Goal: Transaction & Acquisition: Purchase product/service

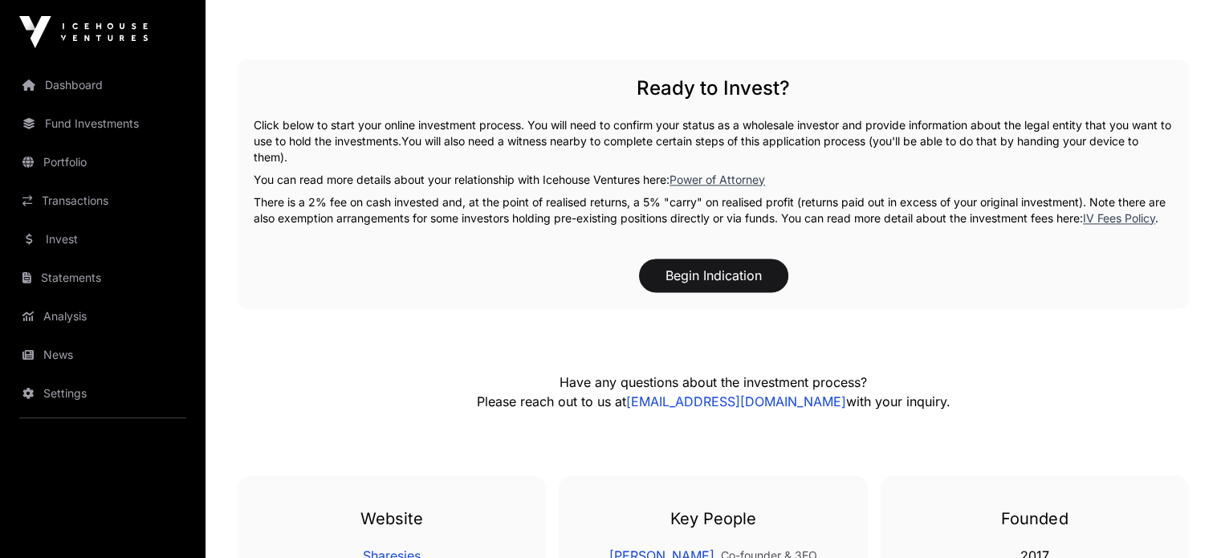
scroll to position [2562, 0]
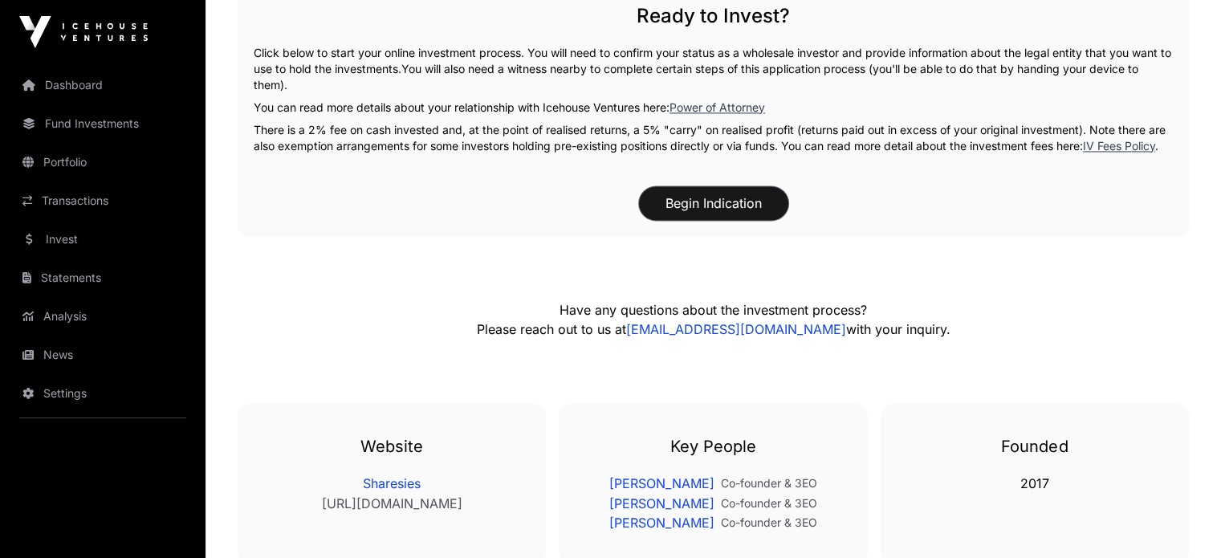
click at [747, 220] on button "Begin Indication" at bounding box center [713, 203] width 149 height 34
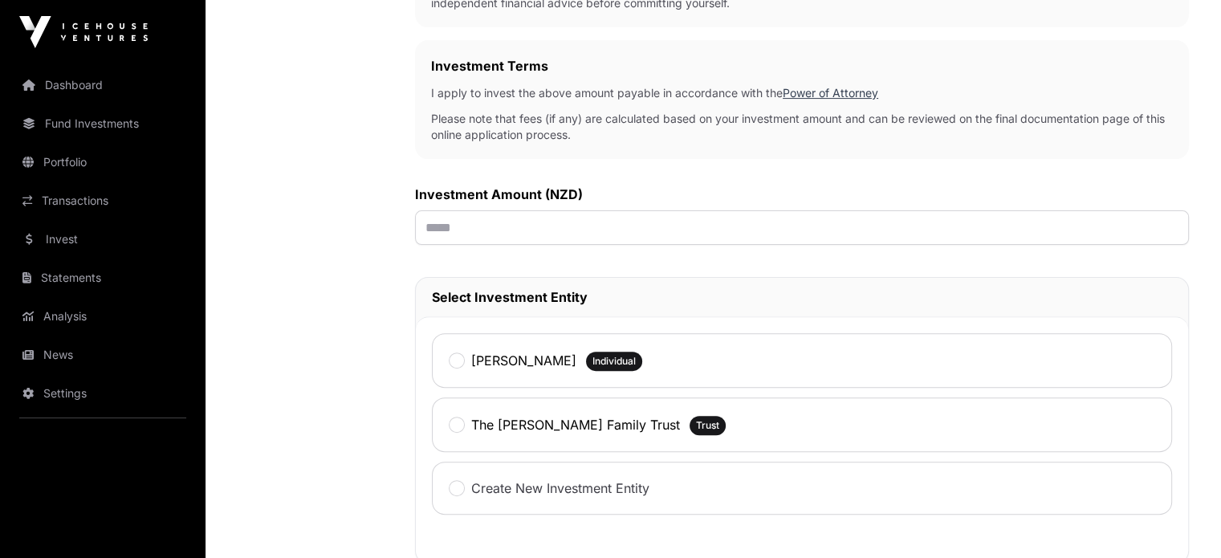
scroll to position [475, 0]
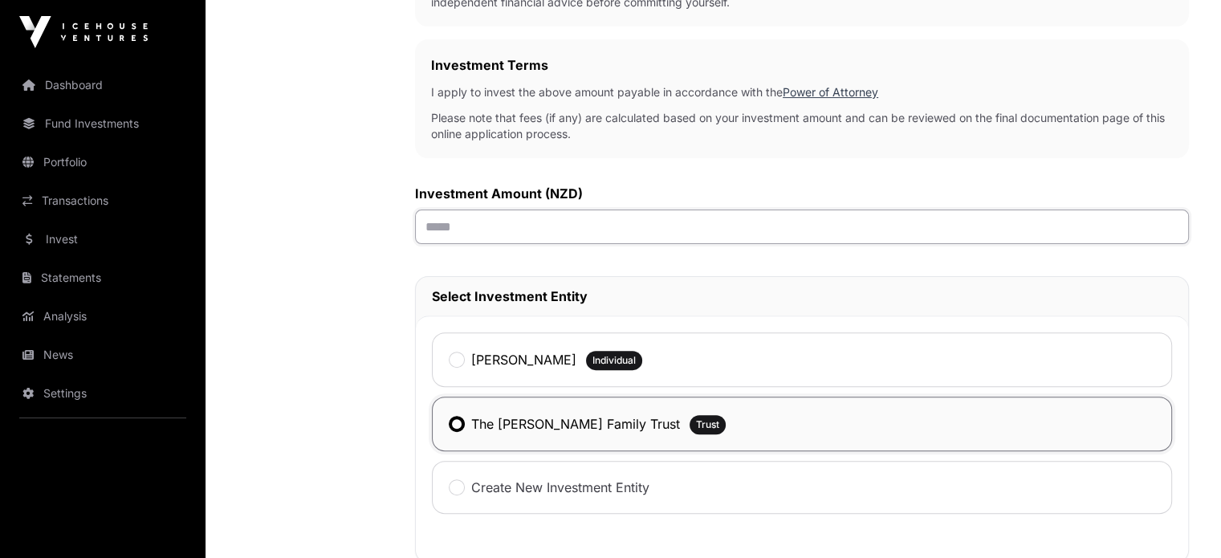
click at [535, 222] on input "text" at bounding box center [802, 227] width 774 height 35
type input "********"
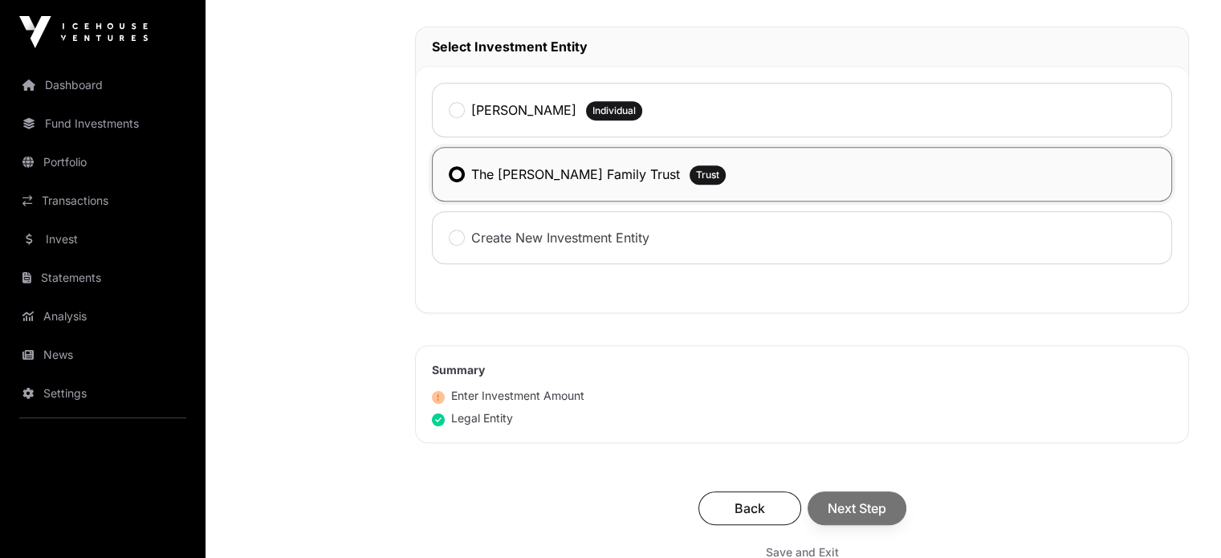
scroll to position [726, 0]
click at [857, 497] on div "Back Next Step" at bounding box center [802, 507] width 742 height 34
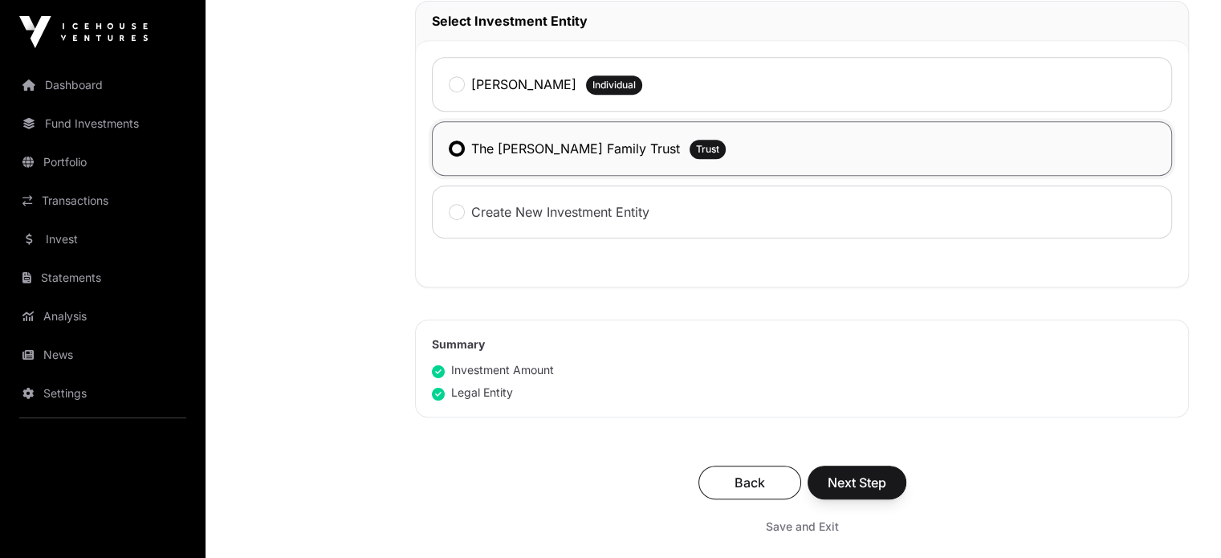
scroll to position [755, 0]
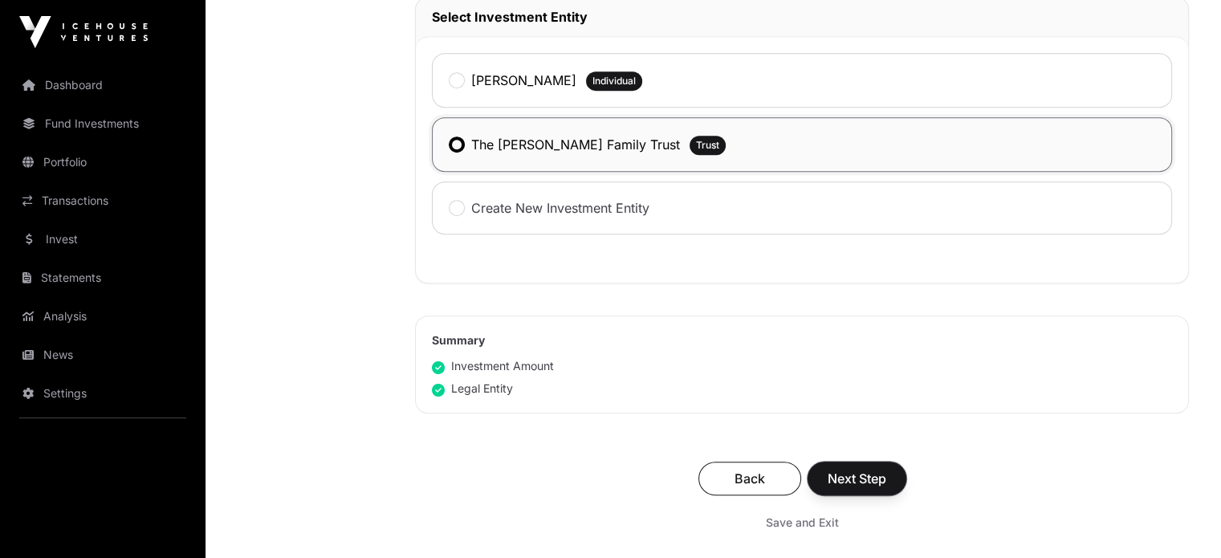
click at [878, 469] on span "Next Step" at bounding box center [857, 478] width 59 height 19
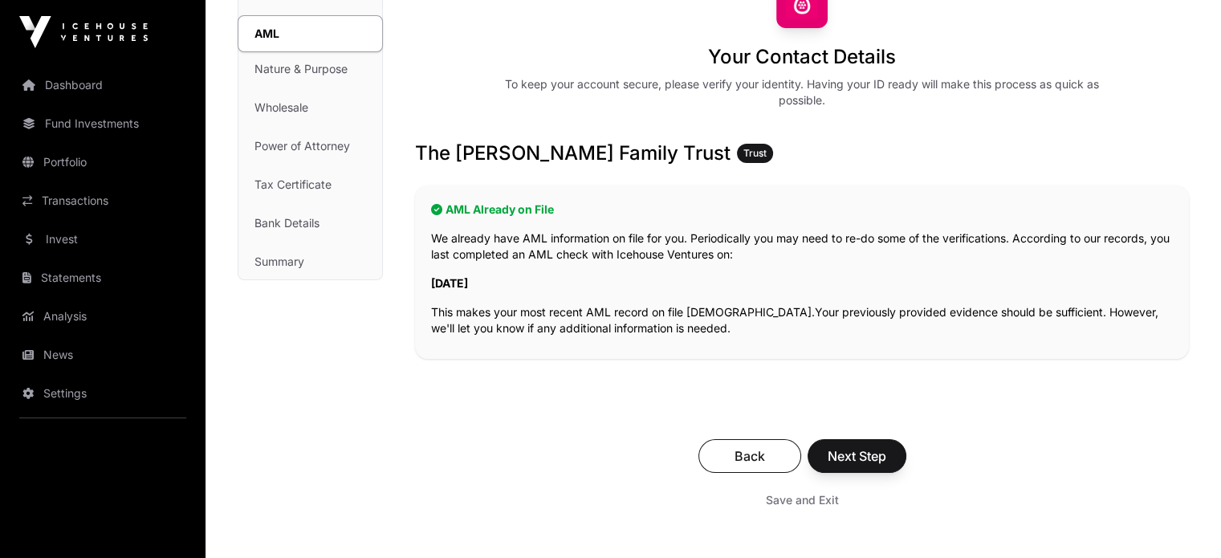
scroll to position [161, 0]
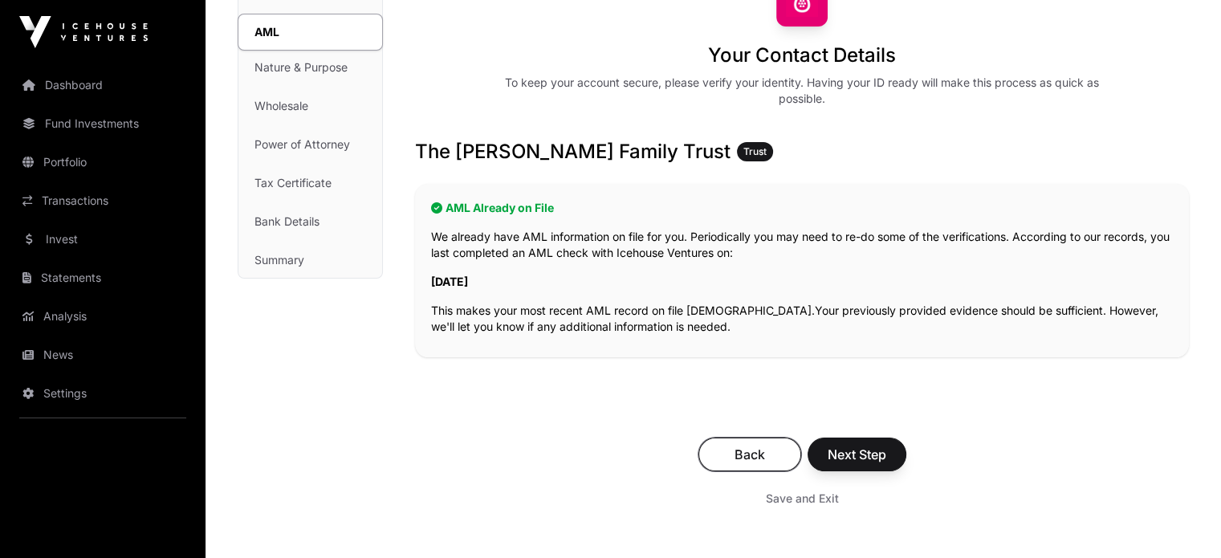
click at [769, 445] on span "Back" at bounding box center [749, 454] width 63 height 19
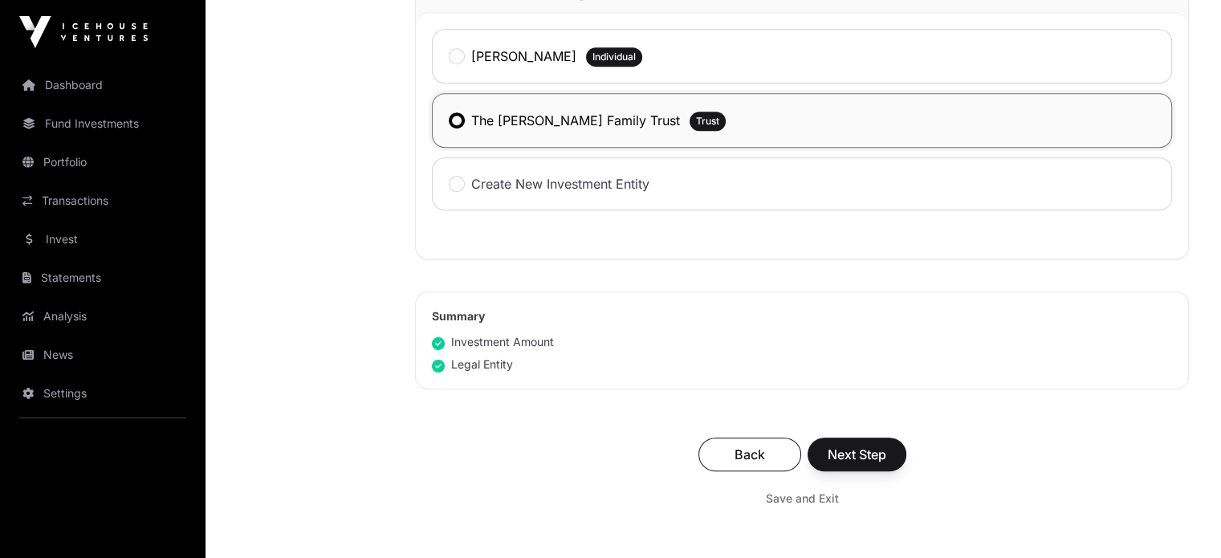
scroll to position [779, 0]
click at [869, 460] on span "Next Step" at bounding box center [857, 453] width 59 height 19
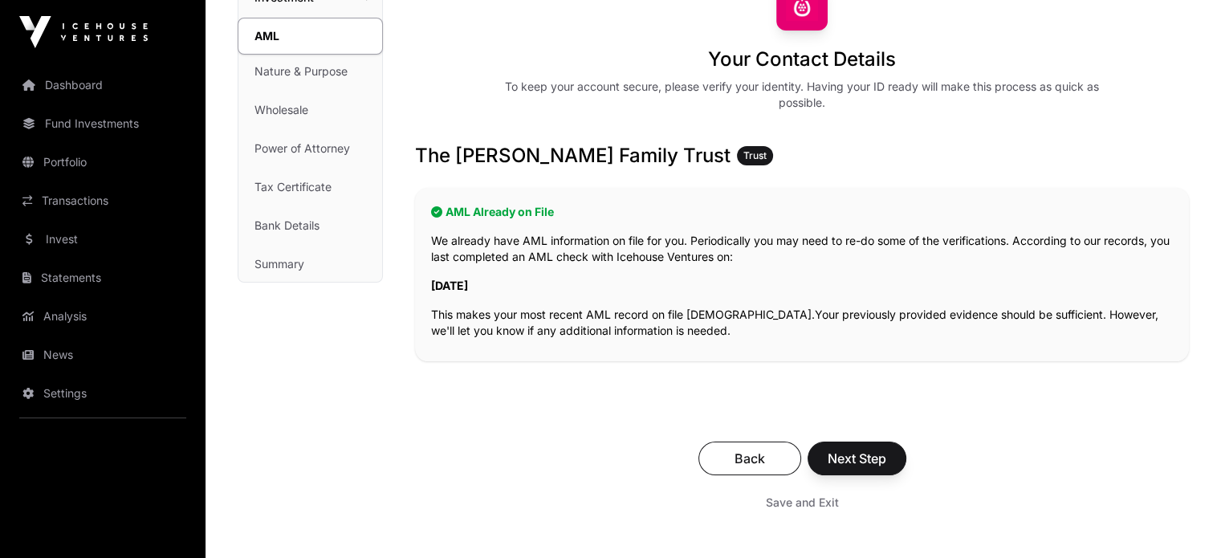
scroll to position [157, 0]
click at [869, 460] on span "Next Step" at bounding box center [857, 457] width 59 height 19
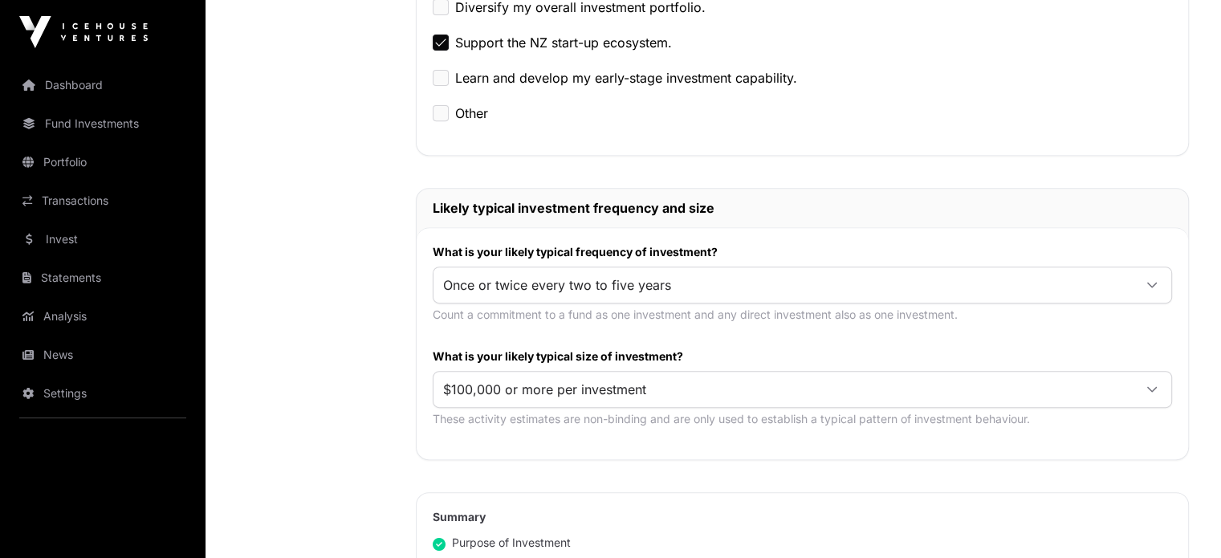
scroll to position [645, 0]
click at [778, 283] on span "Once or twice every two to five years" at bounding box center [782, 284] width 699 height 29
click at [742, 285] on span "Once or twice every two to five years" at bounding box center [782, 284] width 699 height 29
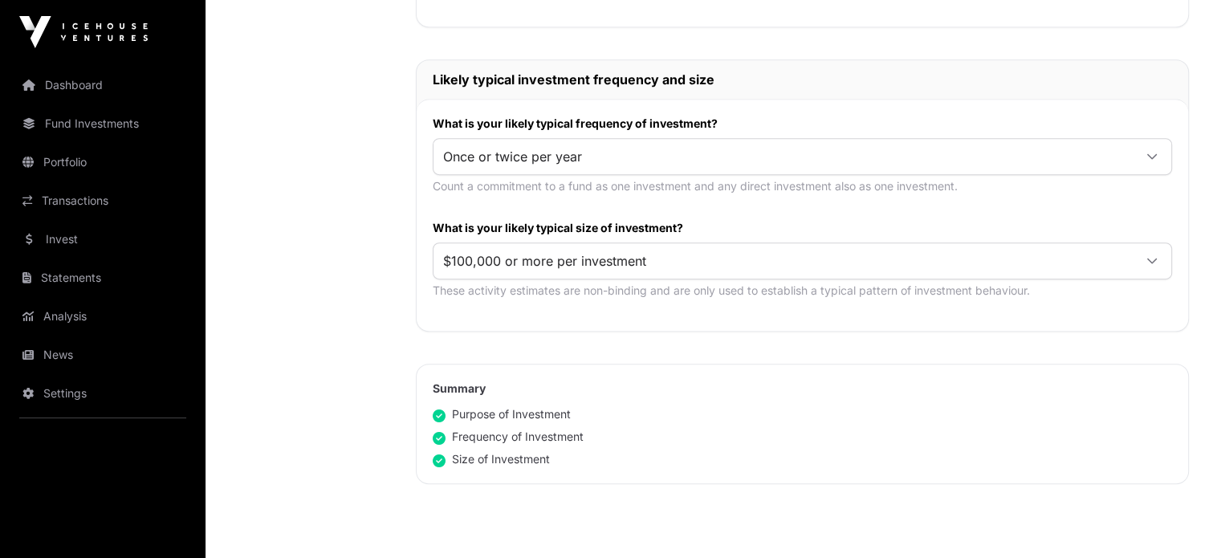
scroll to position [773, 0]
click at [850, 258] on span "$100,000 or more per investment" at bounding box center [782, 260] width 699 height 29
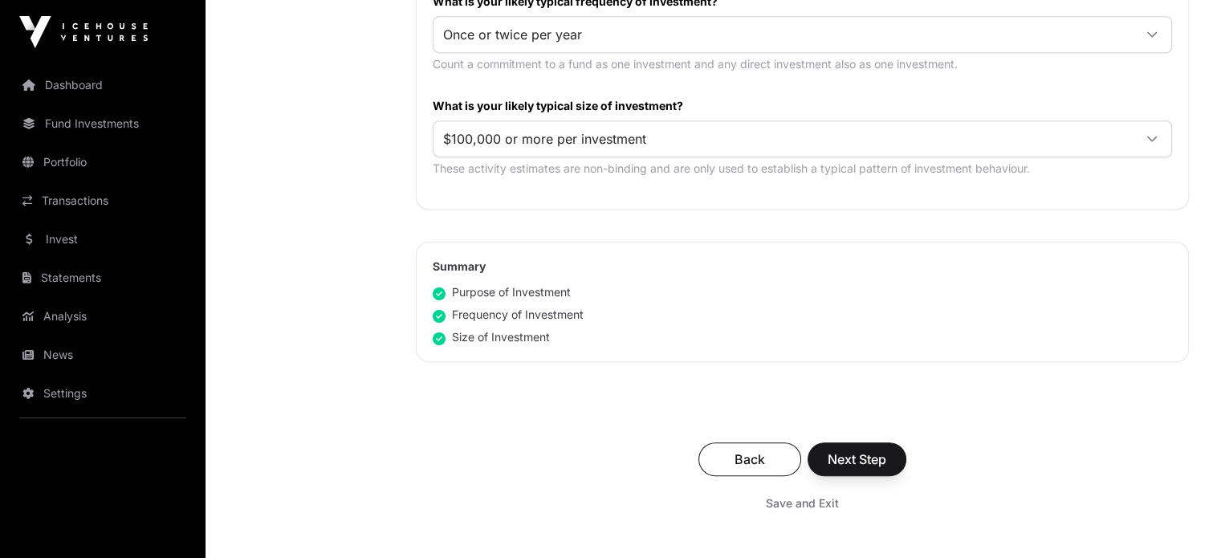
scroll to position [896, 0]
click at [869, 448] on span "Next Step" at bounding box center [857, 457] width 59 height 19
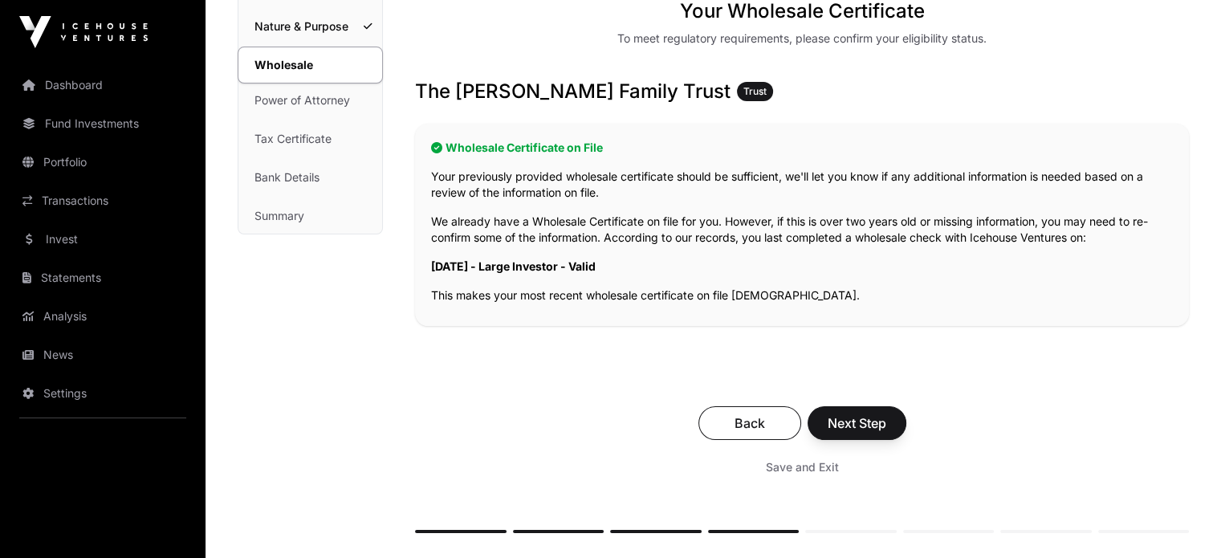
scroll to position [211, 0]
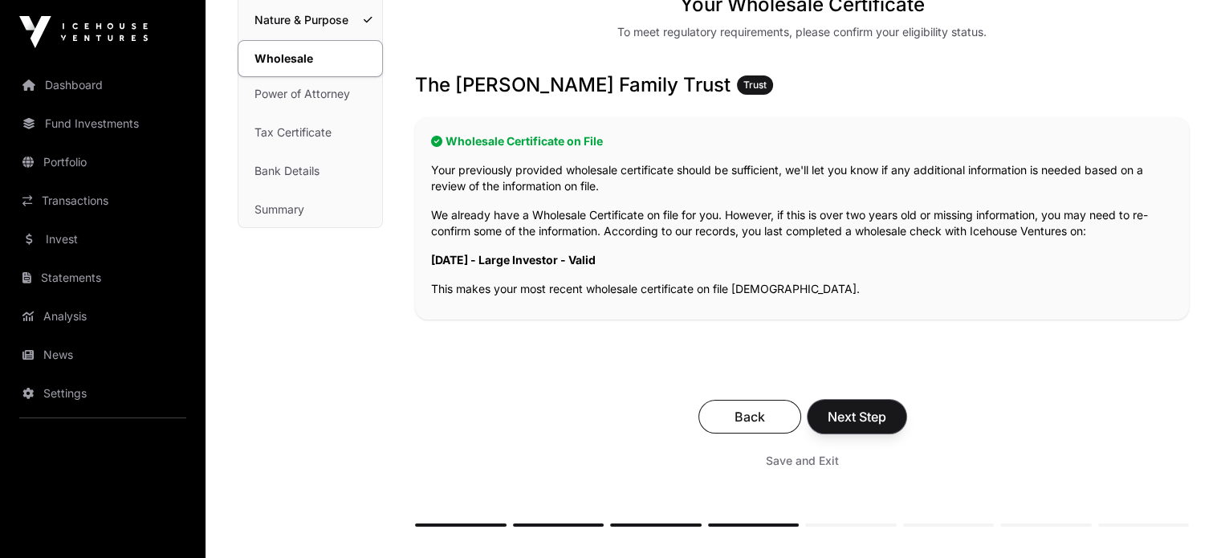
click at [879, 421] on span "Next Step" at bounding box center [857, 416] width 59 height 19
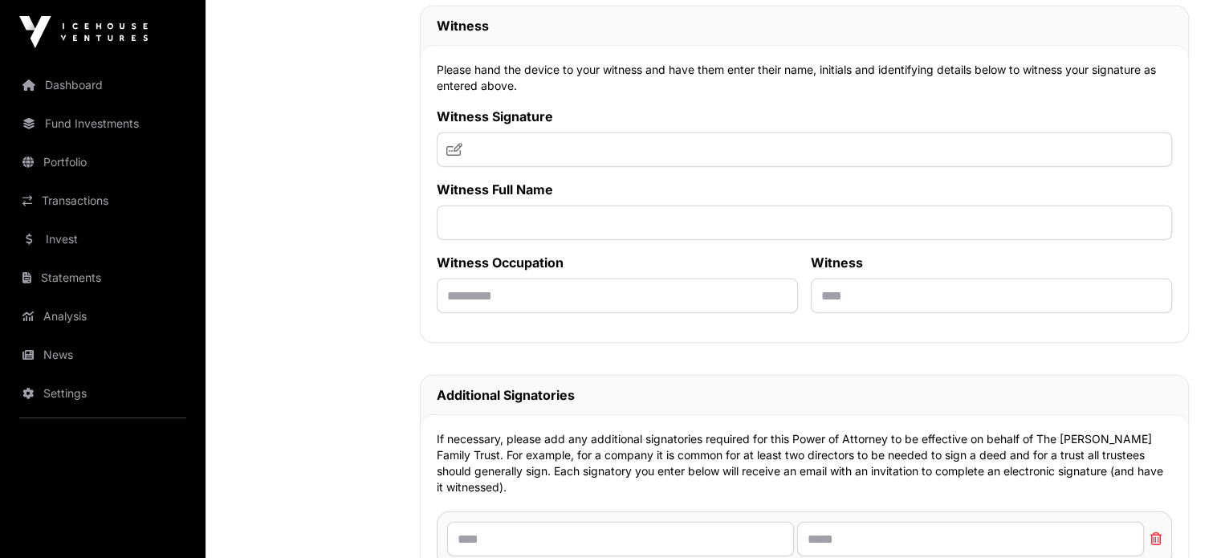
scroll to position [10663, 0]
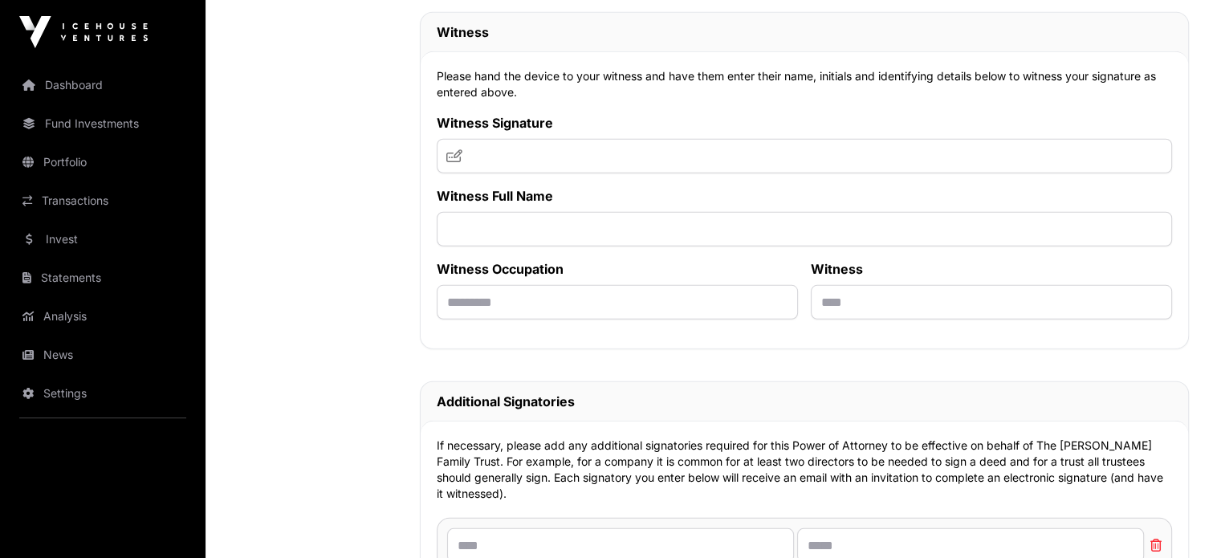
click at [456, 162] on icon at bounding box center [454, 155] width 16 height 13
click at [450, 162] on icon at bounding box center [454, 155] width 16 height 13
click at [485, 173] on input "text" at bounding box center [804, 156] width 735 height 35
type input "*"
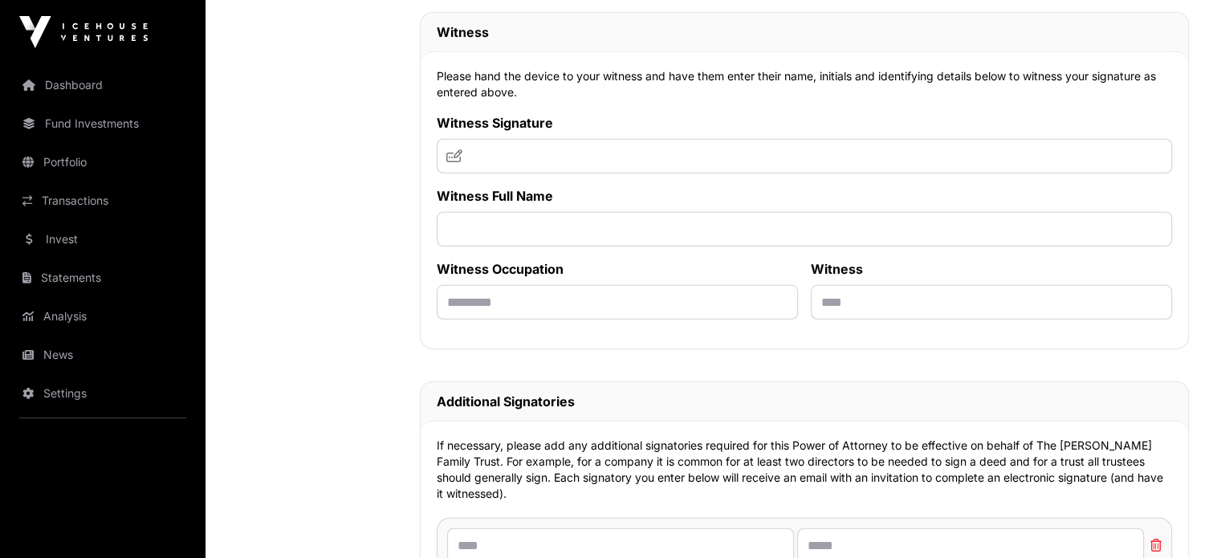
click at [453, 162] on icon at bounding box center [454, 155] width 16 height 13
click at [461, 173] on input "text" at bounding box center [804, 156] width 735 height 35
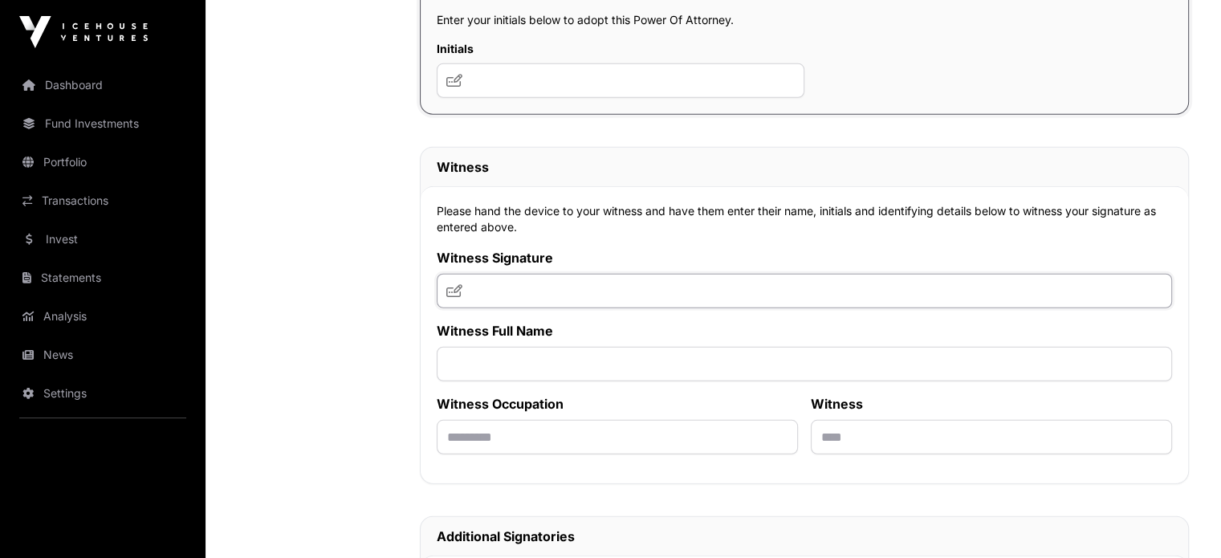
scroll to position [10446, 0]
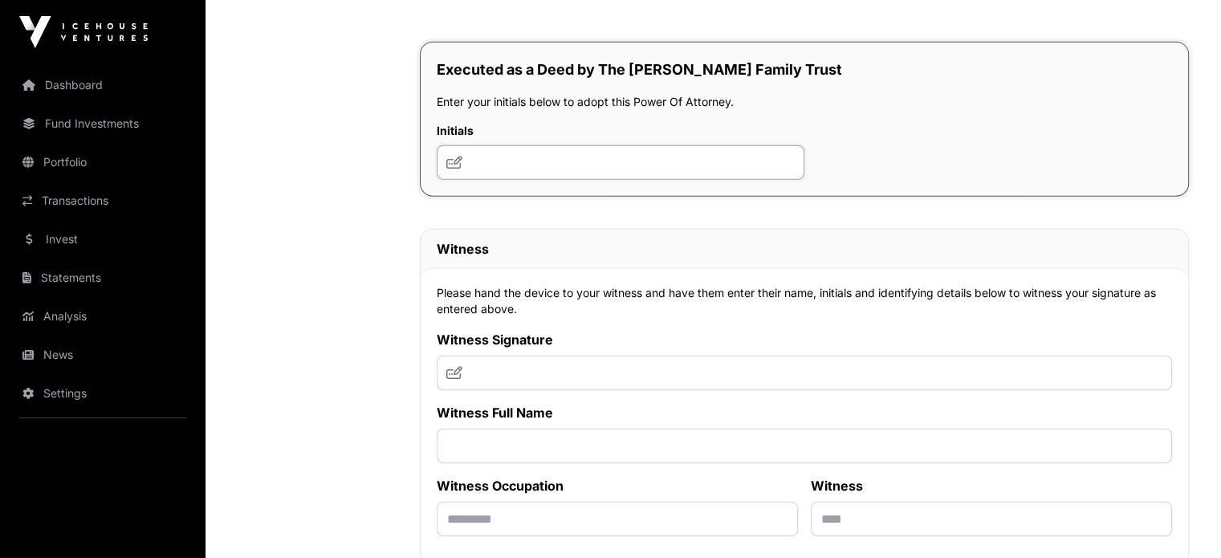
click at [472, 180] on input "text" at bounding box center [621, 162] width 368 height 35
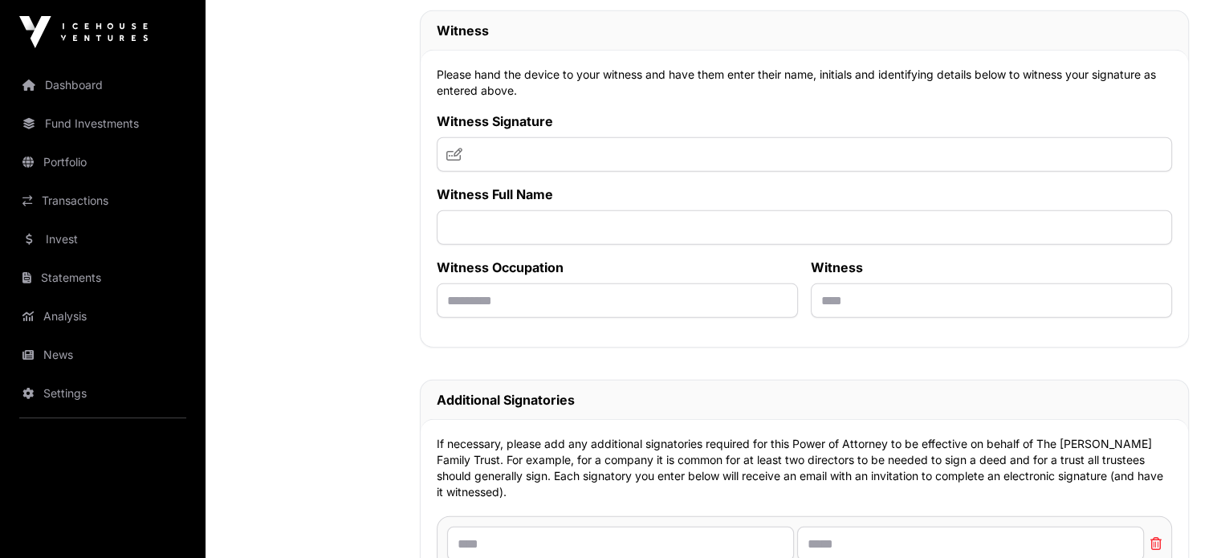
scroll to position [10663, 0]
type input "***"
click at [458, 162] on icon at bounding box center [454, 155] width 16 height 13
click at [456, 162] on icon at bounding box center [454, 155] width 16 height 13
click at [476, 173] on input "text" at bounding box center [804, 156] width 735 height 35
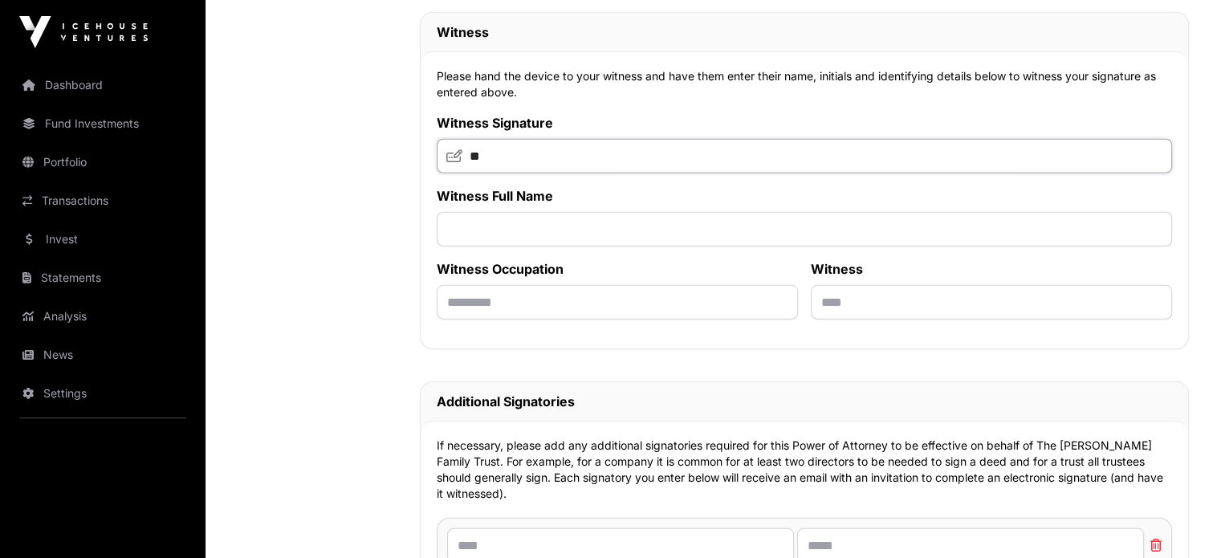
type input "*"
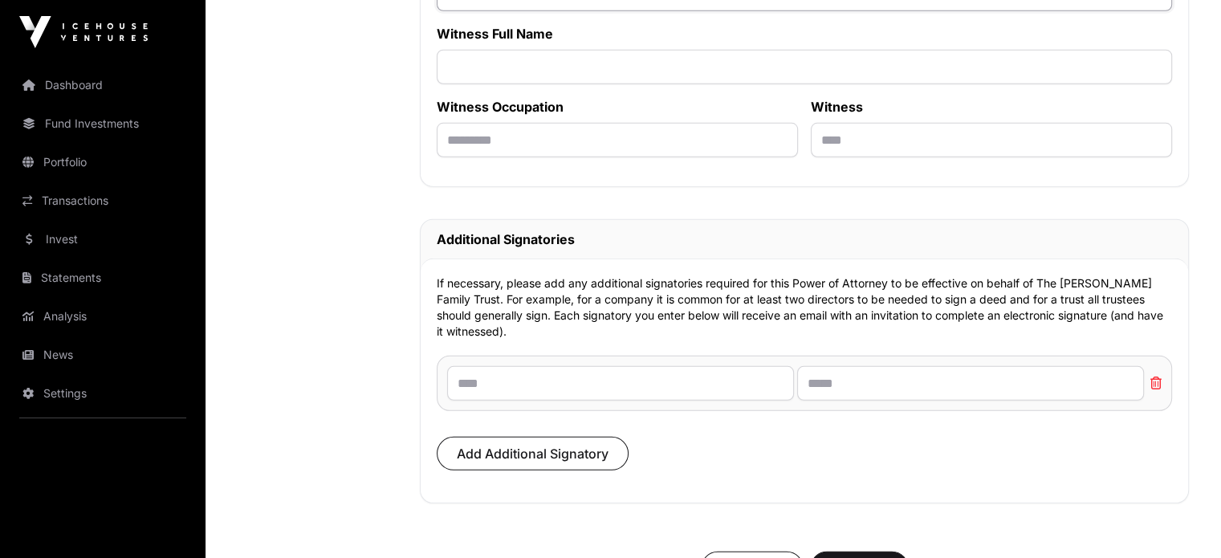
scroll to position [10727, 0]
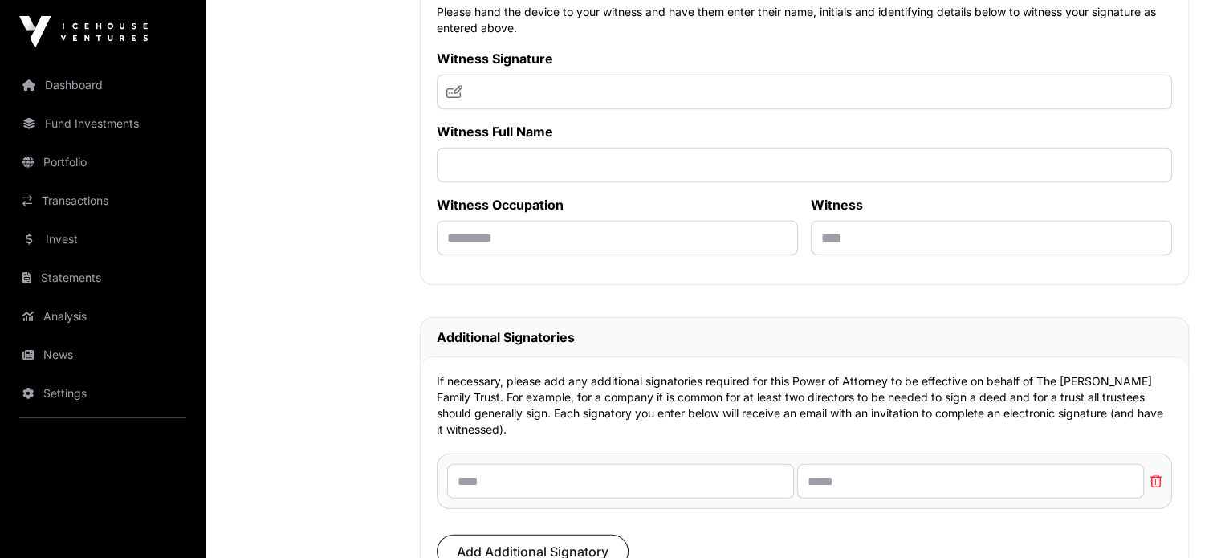
click at [456, 98] on icon at bounding box center [454, 91] width 16 height 13
click at [507, 109] on input "text" at bounding box center [804, 92] width 735 height 35
drag, startPoint x: 499, startPoint y: 119, endPoint x: 507, endPoint y: 124, distance: 9.4
click at [507, 109] on input "text" at bounding box center [804, 92] width 735 height 35
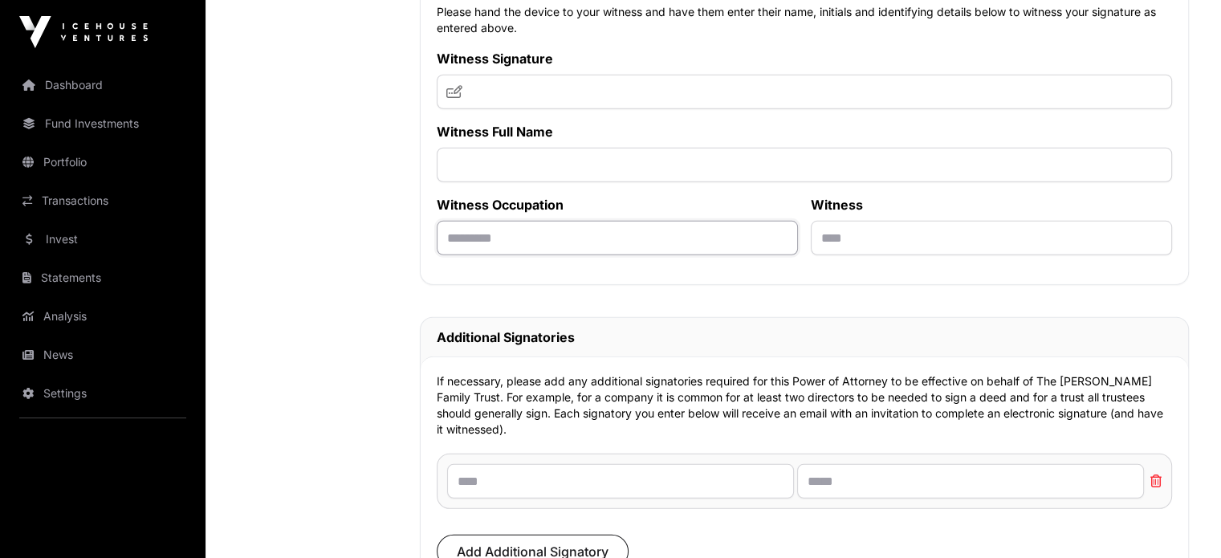
click at [531, 255] on input "text" at bounding box center [617, 238] width 361 height 35
type input "*******"
click at [547, 182] on input "text" at bounding box center [804, 165] width 735 height 35
type input "**********"
click at [912, 255] on input "text" at bounding box center [991, 238] width 361 height 35
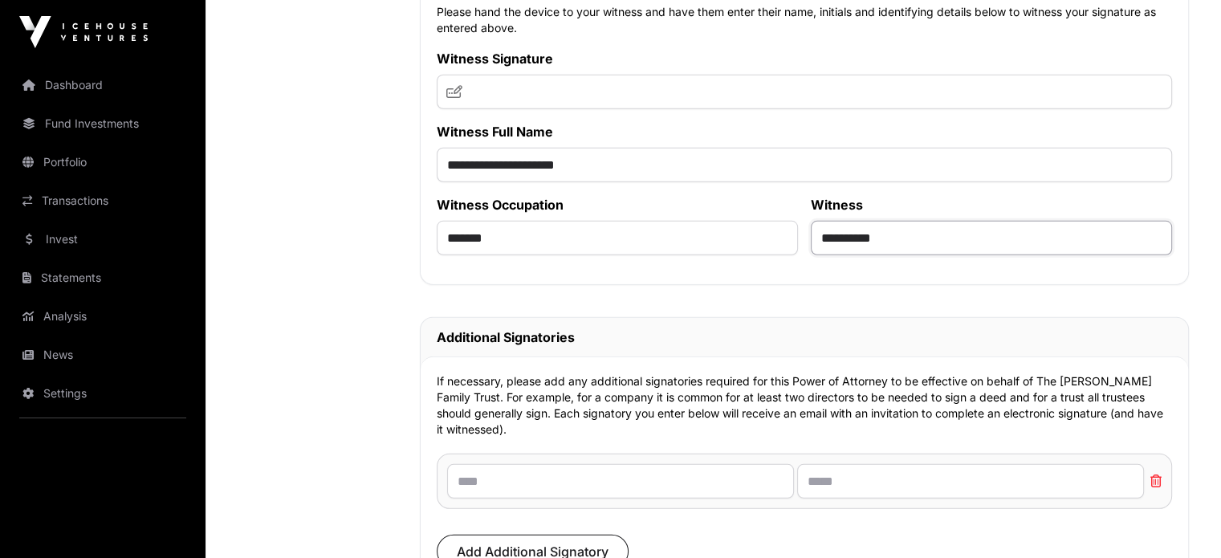
type input "**********"
click at [690, 109] on input "text" at bounding box center [804, 92] width 735 height 35
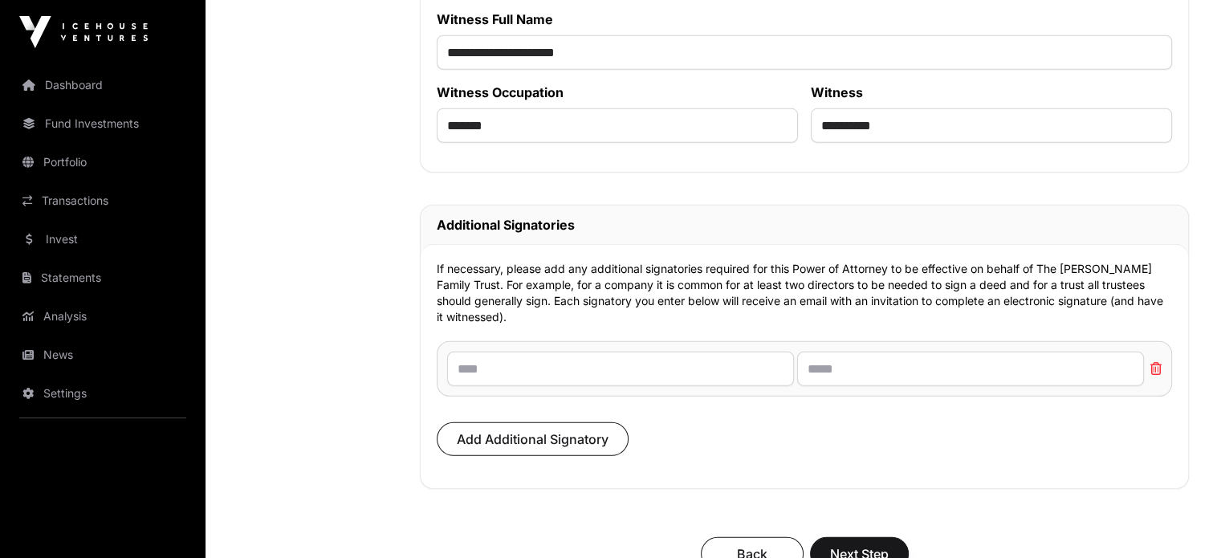
type input "*"
click at [580, 386] on input "text" at bounding box center [620, 369] width 347 height 35
type input "**********"
click at [579, 449] on span "Add Additional Signatory" at bounding box center [533, 438] width 152 height 19
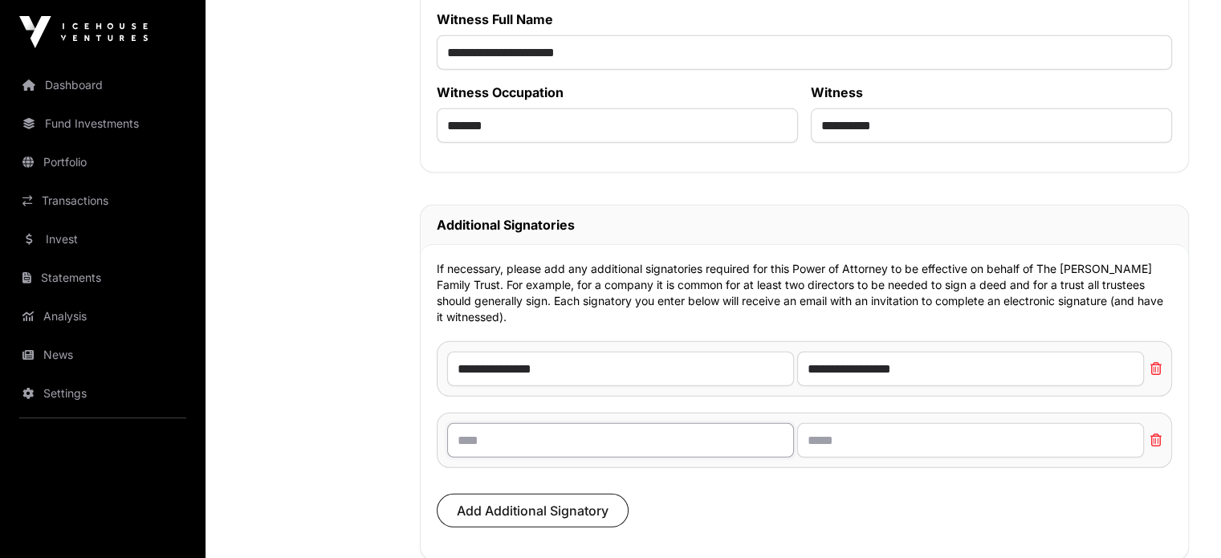
click at [555, 458] on input "text" at bounding box center [620, 440] width 347 height 35
type input "**********"
click at [832, 458] on input "text" at bounding box center [970, 440] width 347 height 35
paste input "**********"
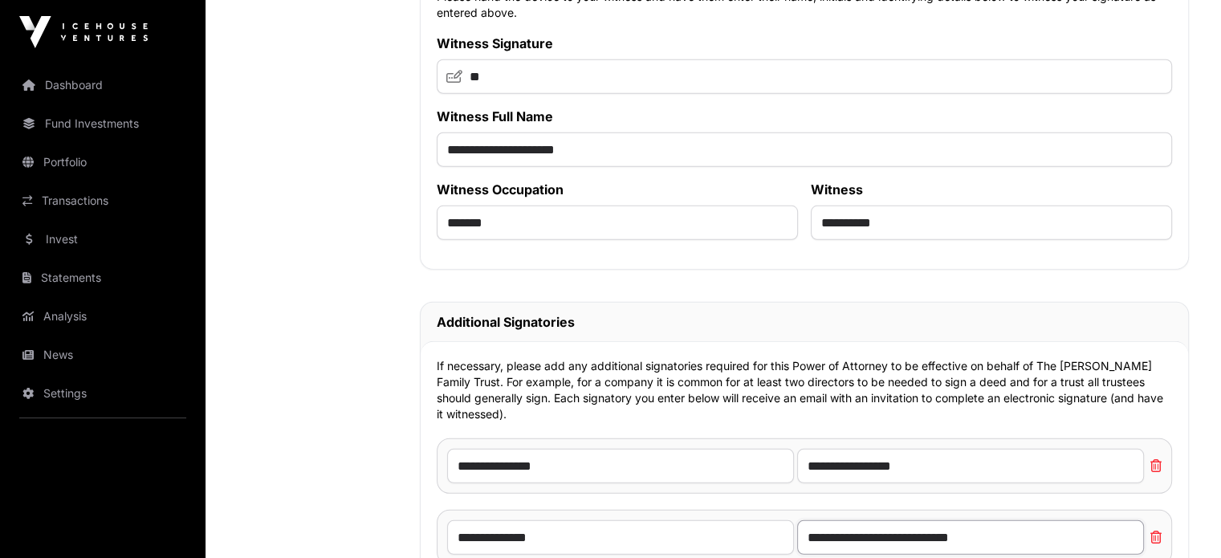
scroll to position [10743, 0]
type input "**********"
click at [684, 93] on input "*" at bounding box center [804, 76] width 735 height 35
type input "*********"
click at [450, 82] on icon at bounding box center [454, 75] width 16 height 13
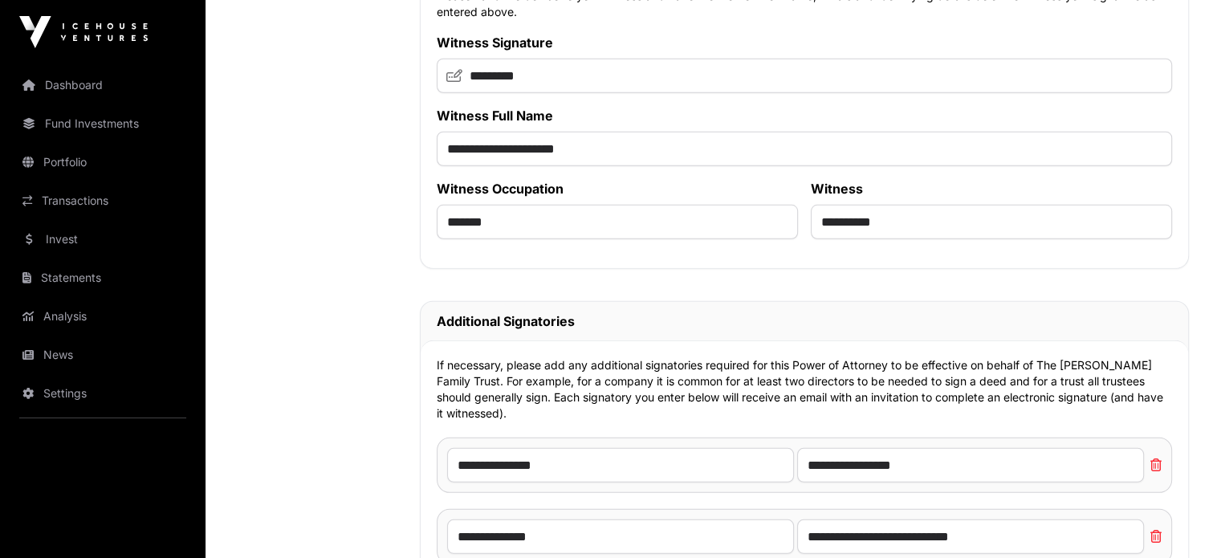
click at [450, 82] on icon at bounding box center [454, 75] width 16 height 13
click at [584, 93] on input "*********" at bounding box center [804, 76] width 735 height 35
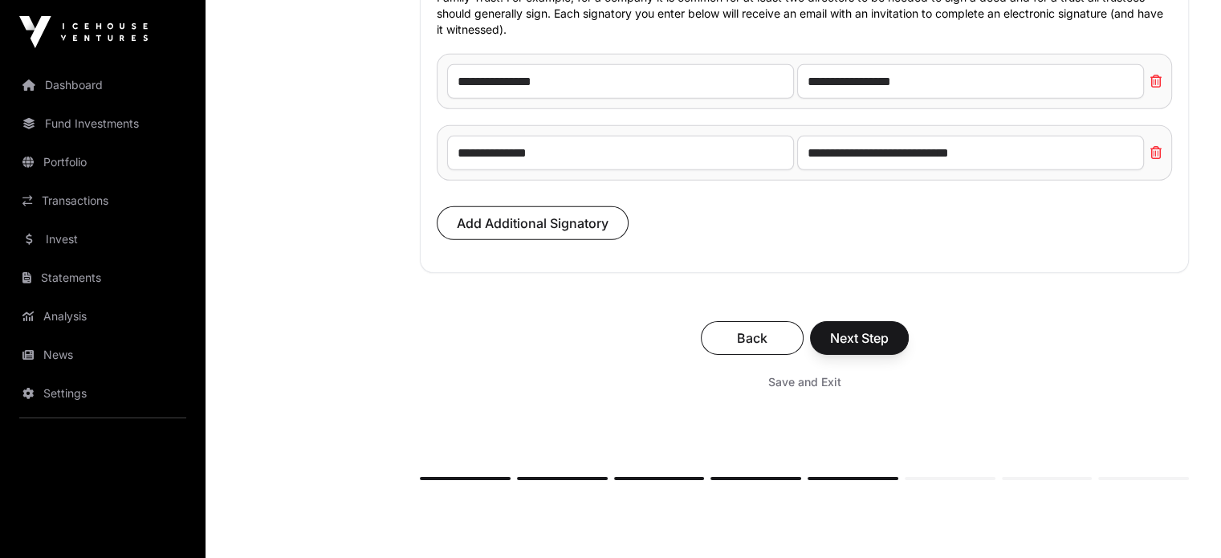
scroll to position [11284, 0]
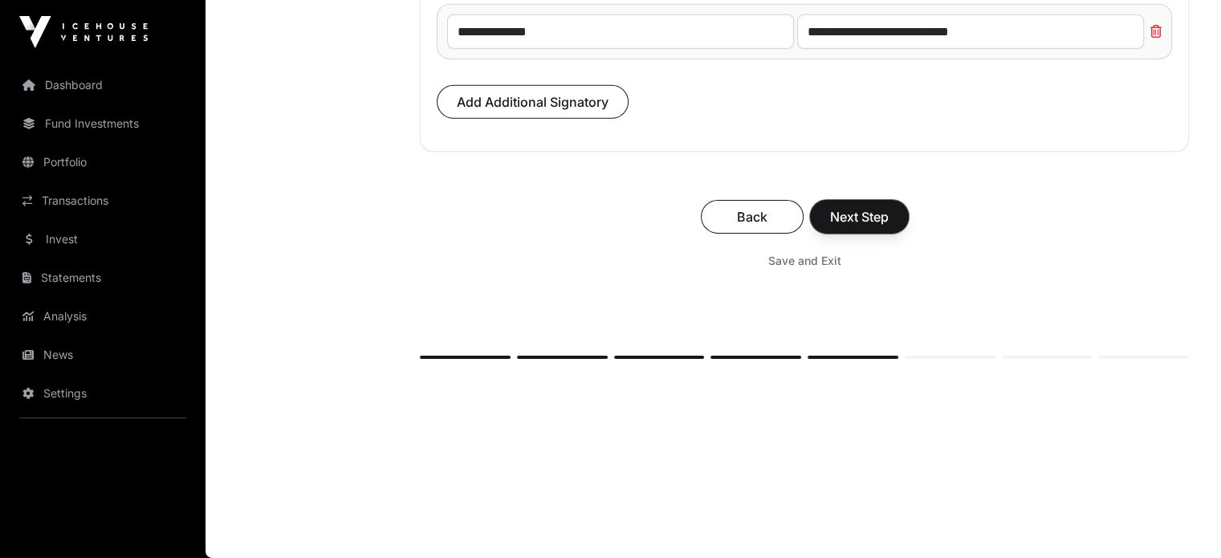
click at [857, 226] on span "Next Step" at bounding box center [859, 216] width 59 height 19
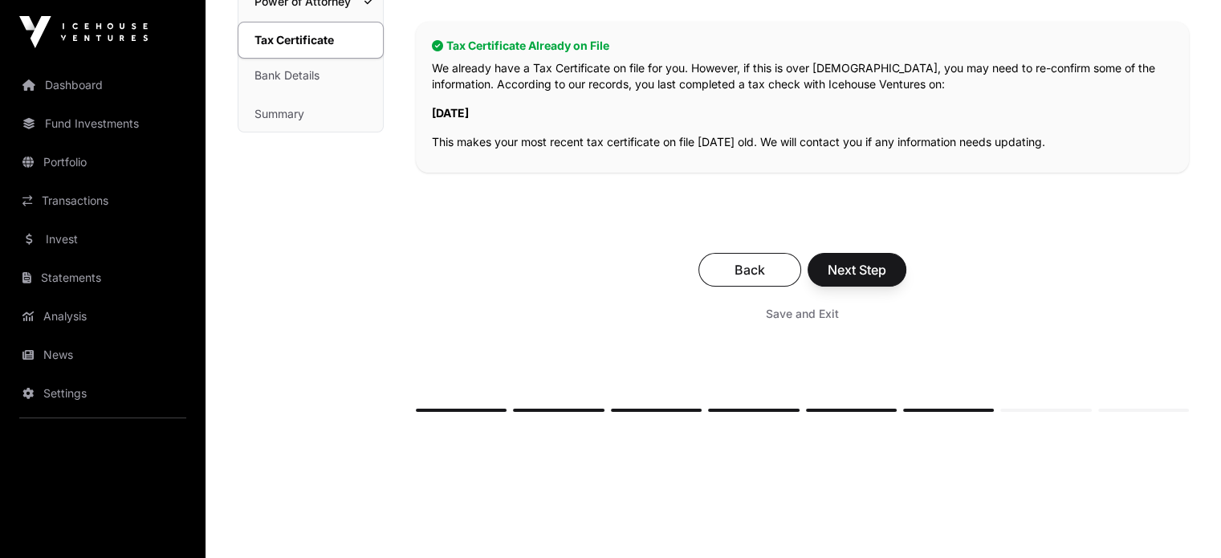
scroll to position [308, 0]
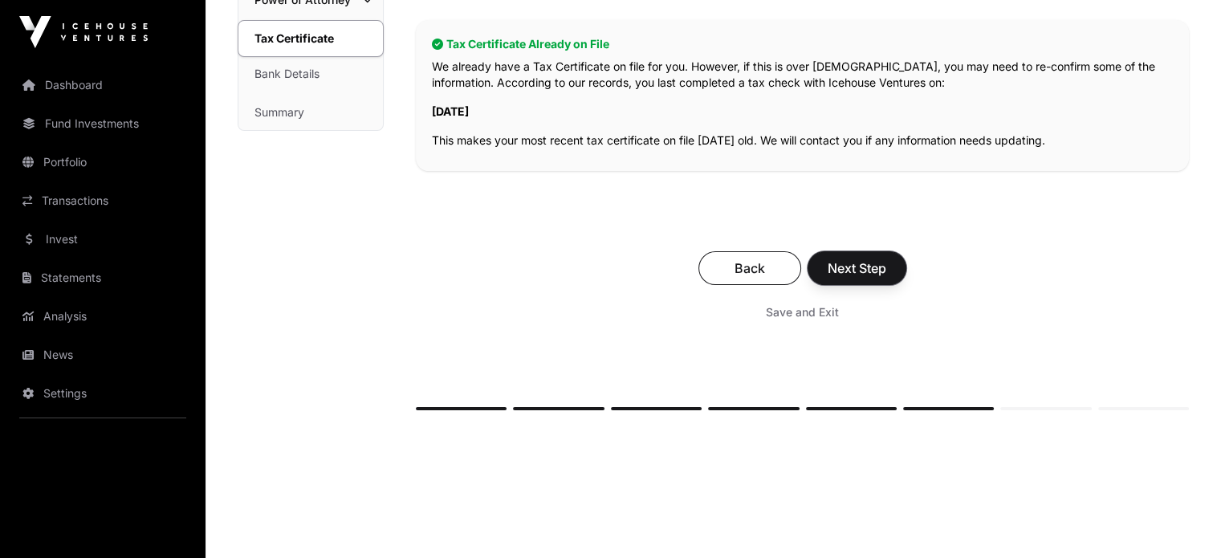
click at [886, 258] on span "Next Step" at bounding box center [857, 267] width 59 height 19
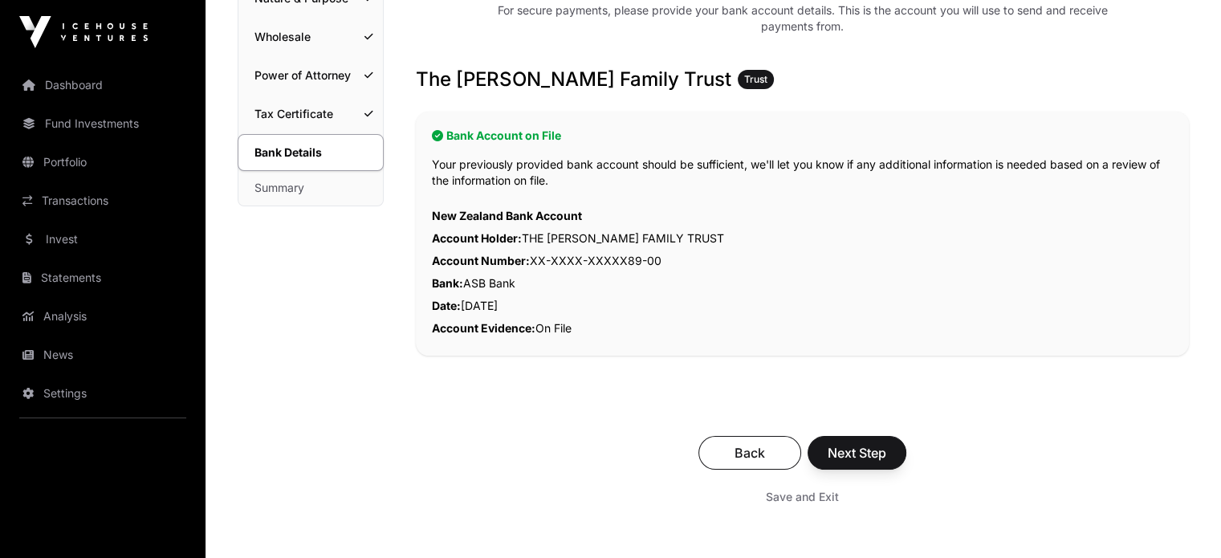
scroll to position [234, 0]
click at [870, 451] on span "Next Step" at bounding box center [857, 451] width 59 height 19
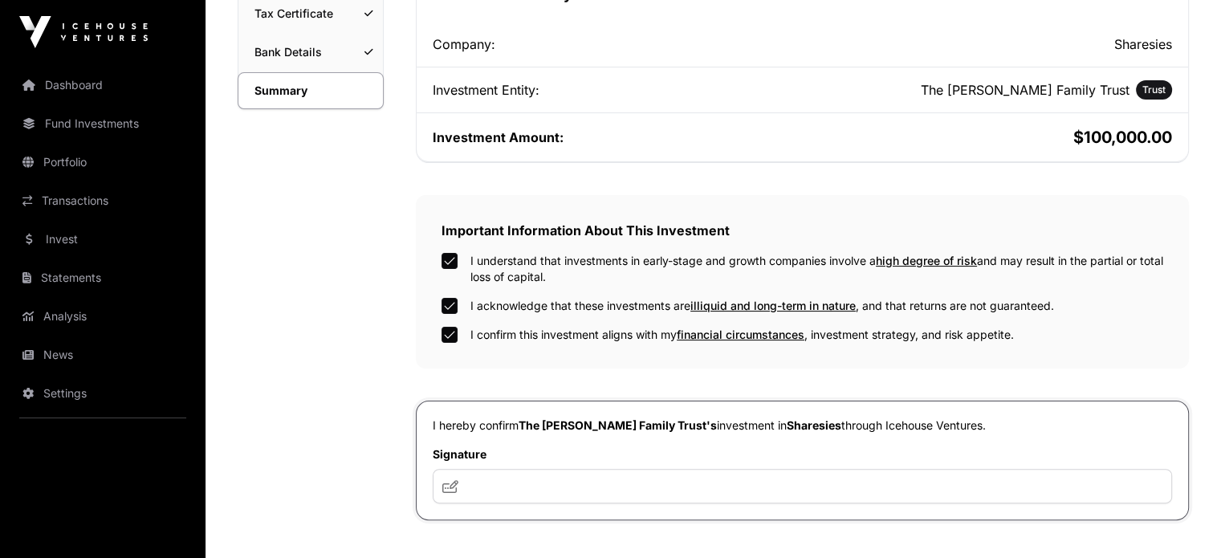
scroll to position [337, 0]
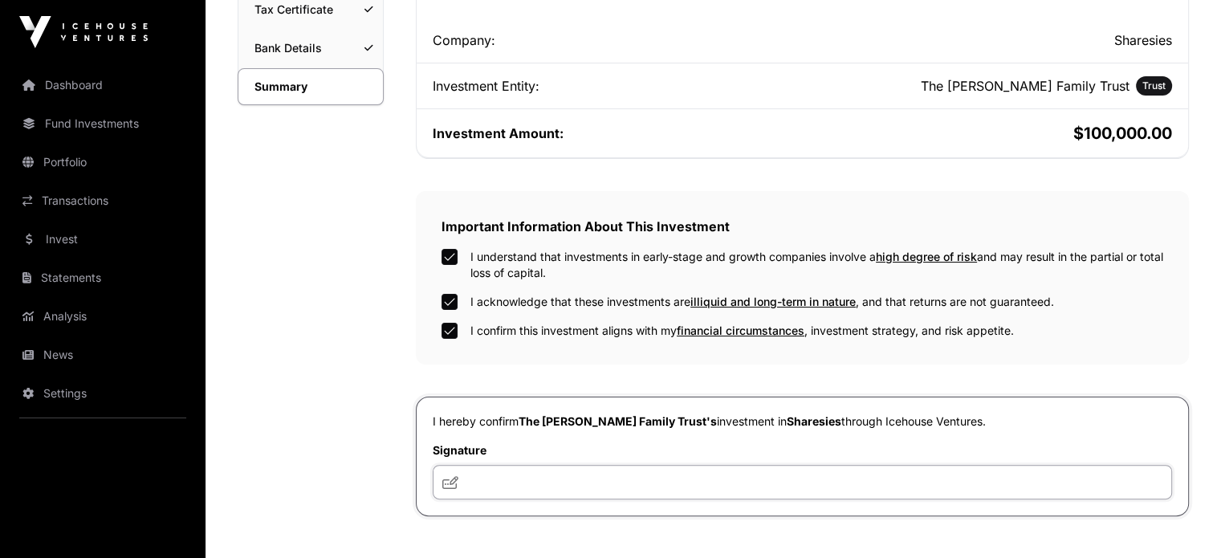
click at [533, 489] on input "text" at bounding box center [802, 482] width 739 height 35
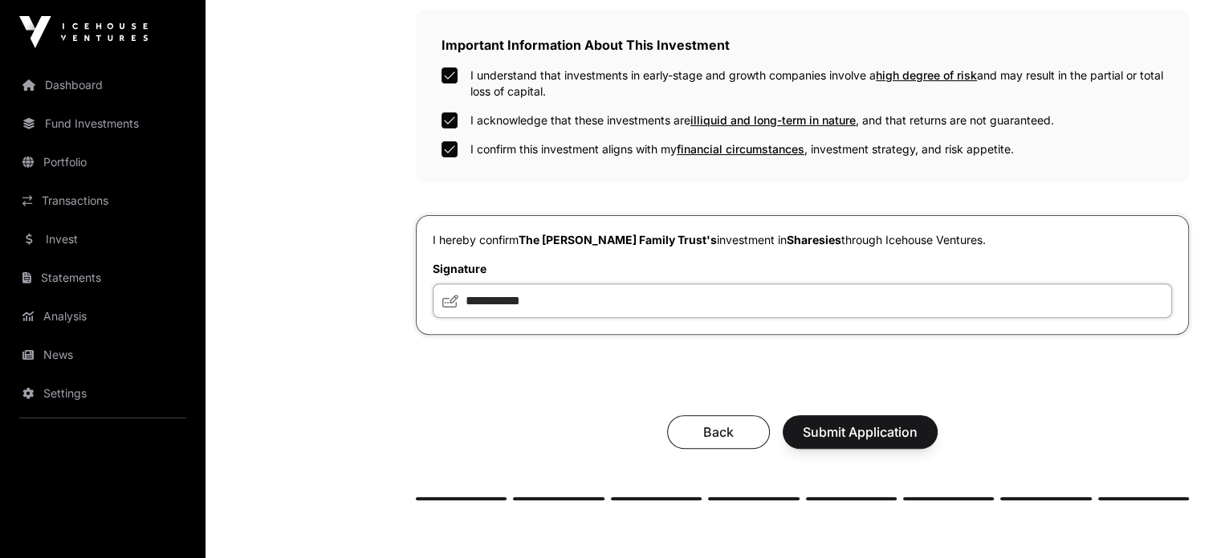
scroll to position [519, 0]
type input "**********"
click at [910, 425] on span "Submit Application" at bounding box center [860, 430] width 115 height 19
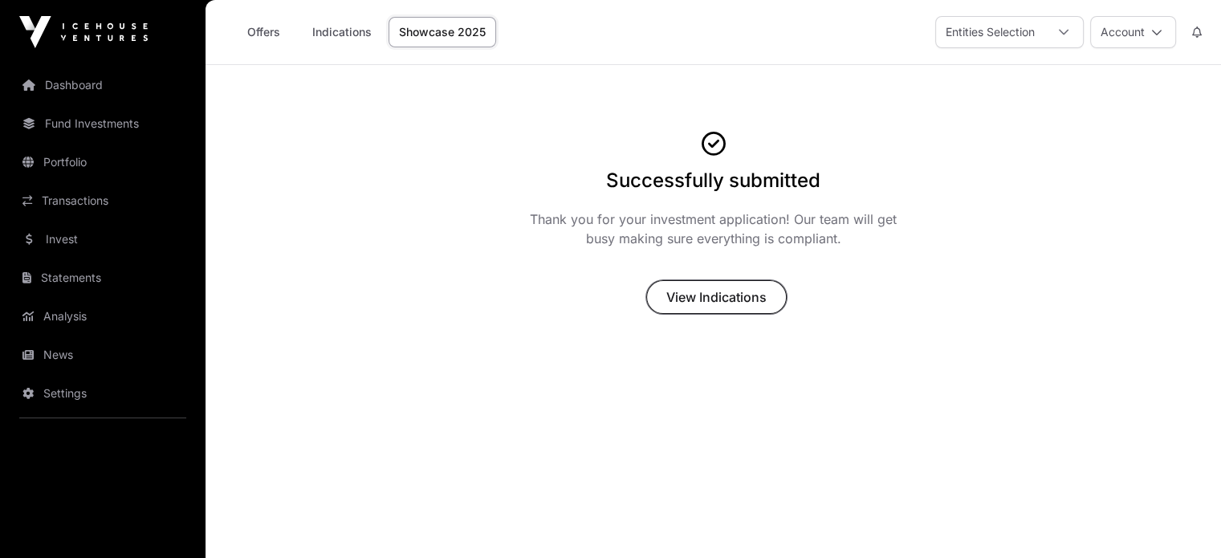
click at [735, 293] on span "View Indications" at bounding box center [716, 296] width 100 height 19
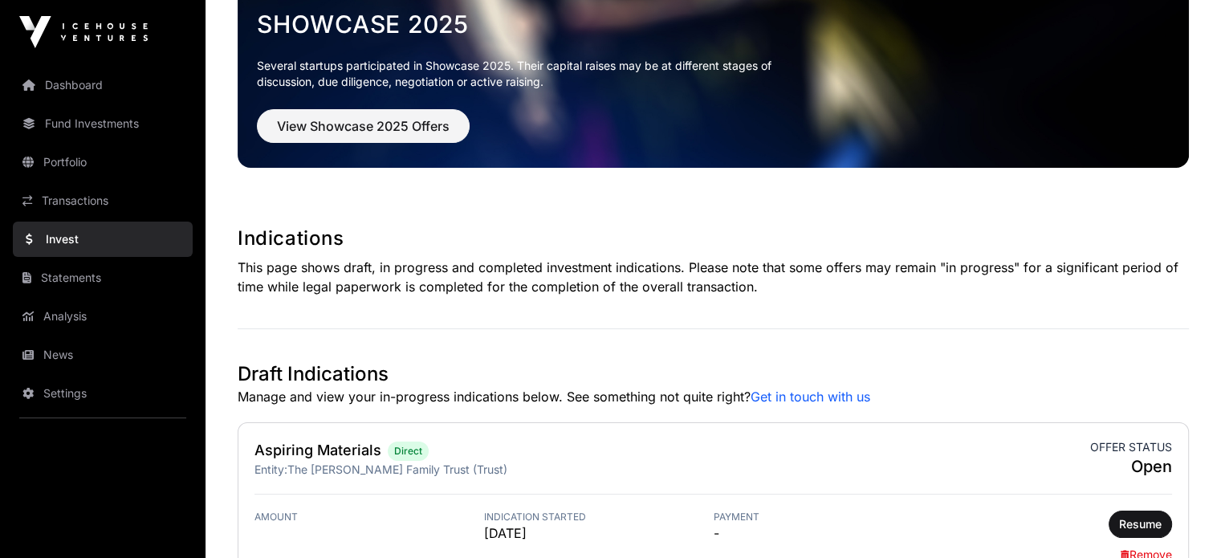
scroll to position [102, 0]
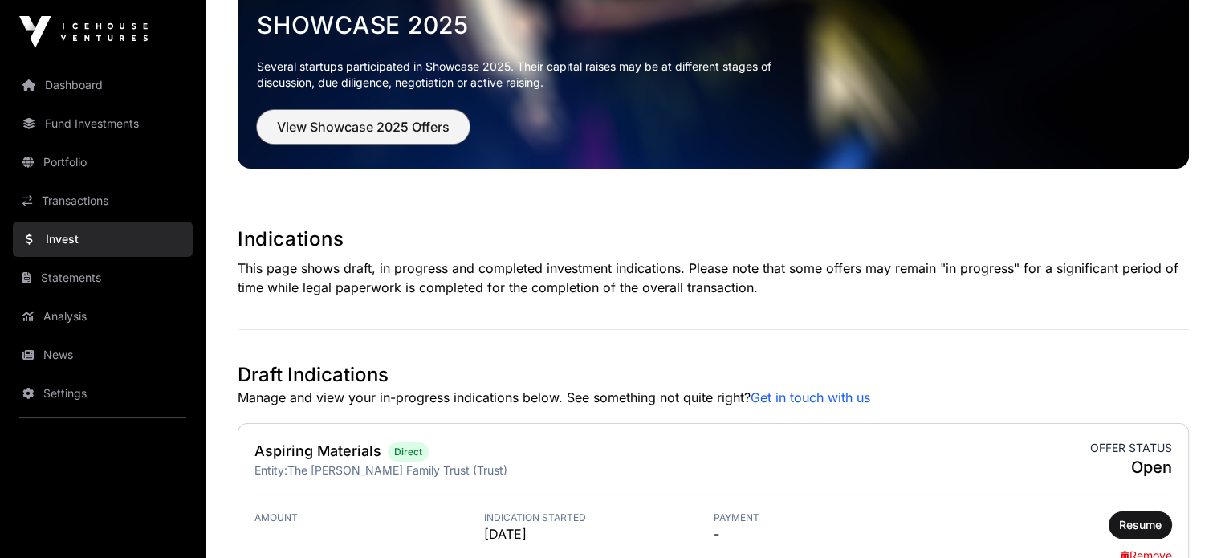
click at [386, 134] on span "View Showcase 2025 Offers" at bounding box center [363, 126] width 173 height 19
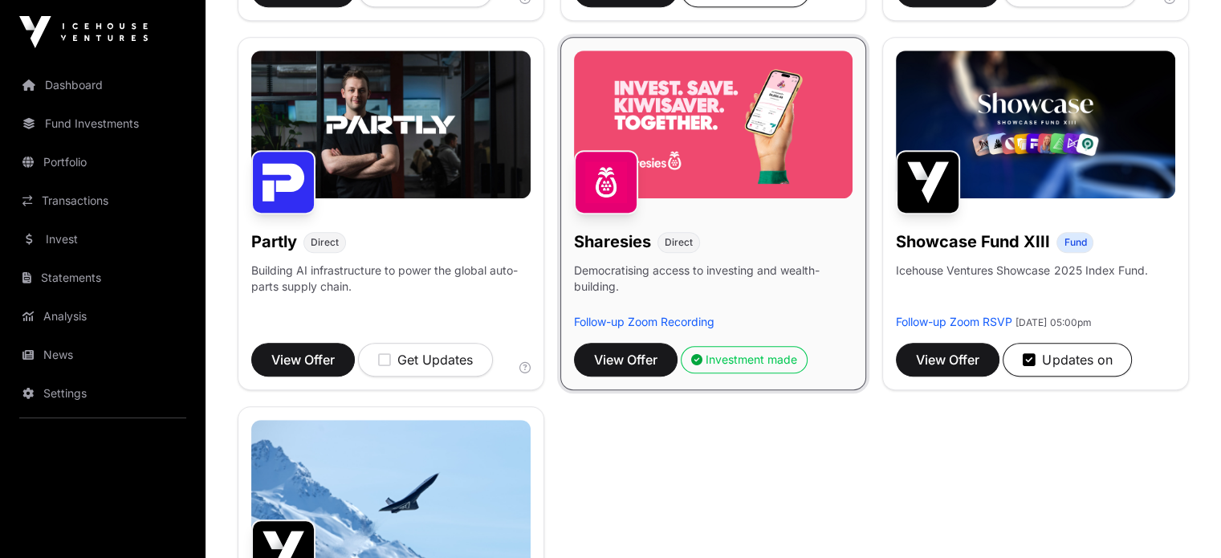
scroll to position [952, 0]
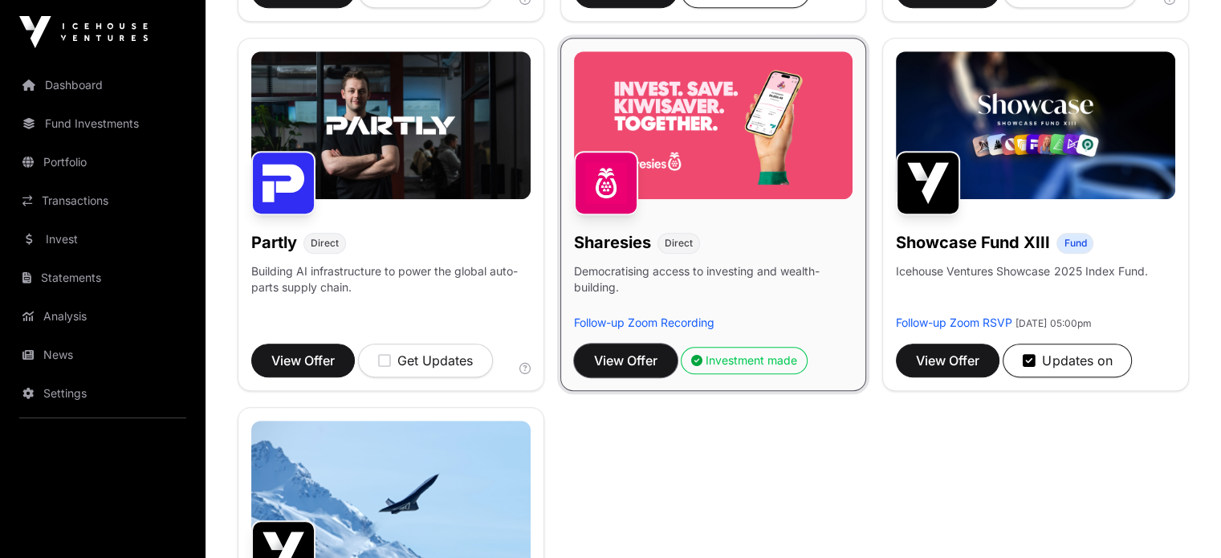
click at [629, 370] on span "View Offer" at bounding box center [625, 360] width 63 height 19
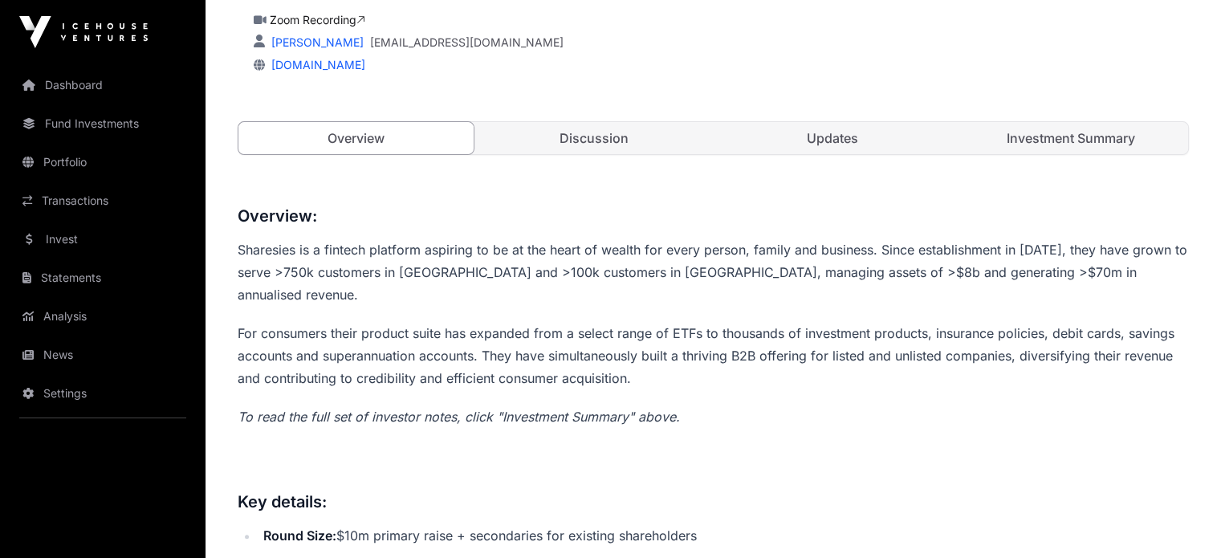
scroll to position [496, 0]
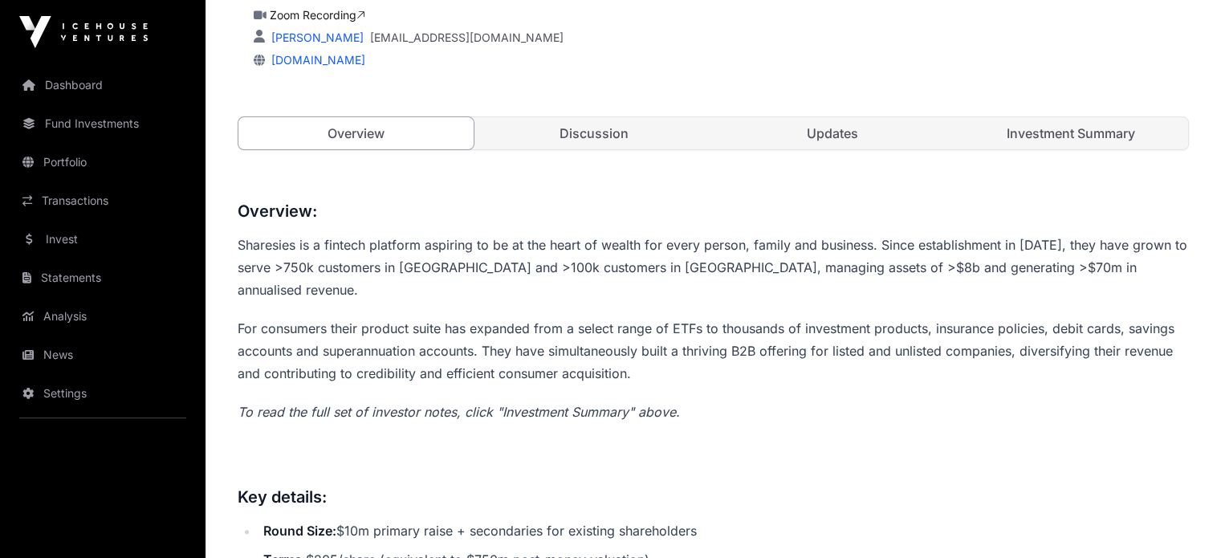
click at [1040, 149] on link "Investment Summary" at bounding box center [1070, 133] width 235 height 32
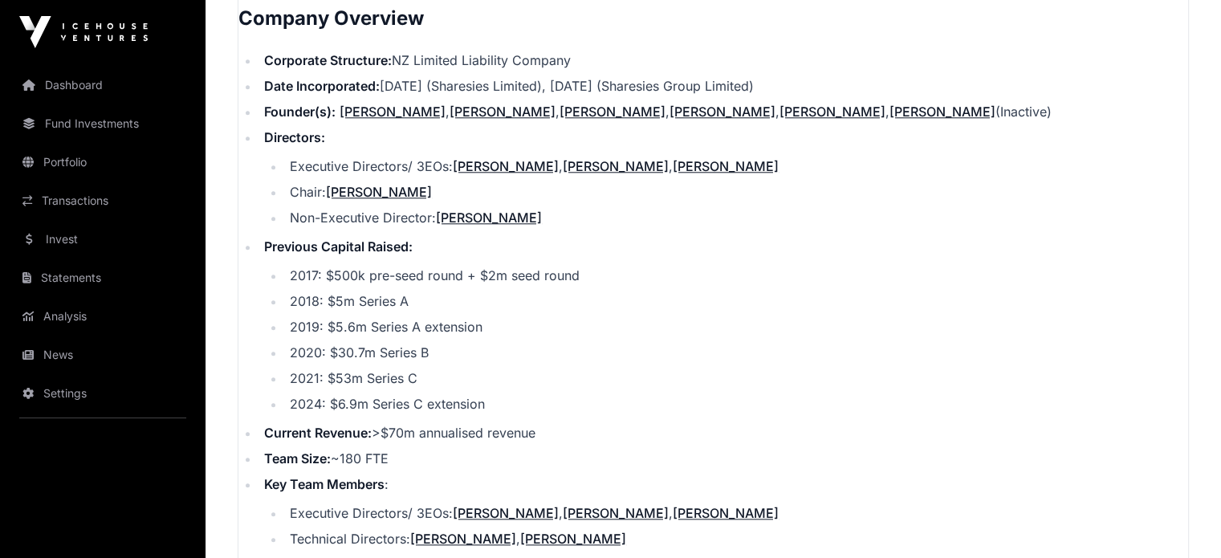
scroll to position [1749, 0]
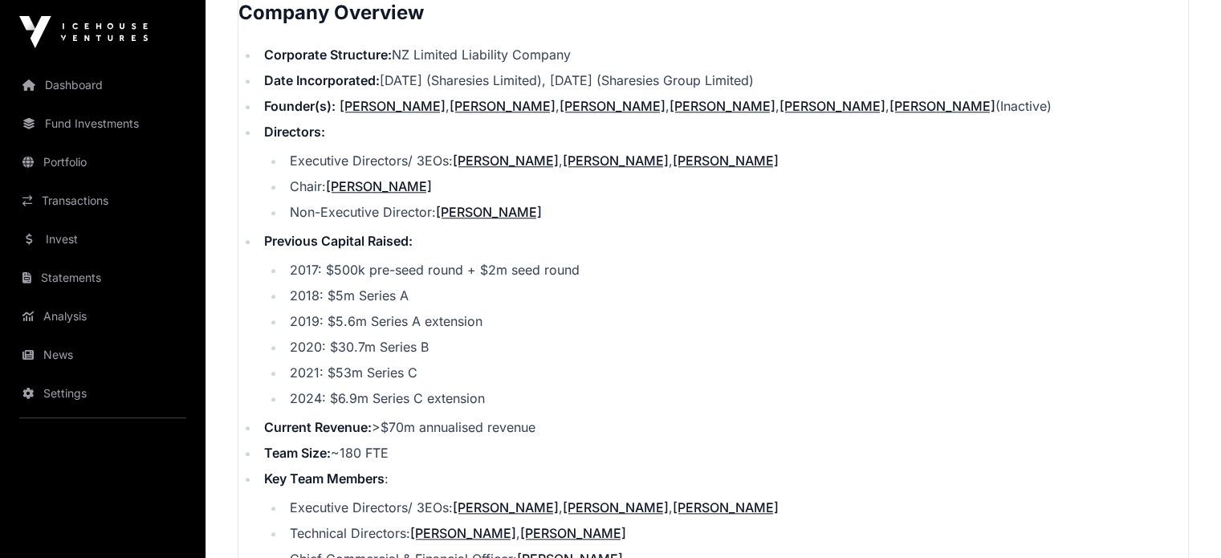
click at [535, 220] on link "[PERSON_NAME]" at bounding box center [489, 212] width 106 height 16
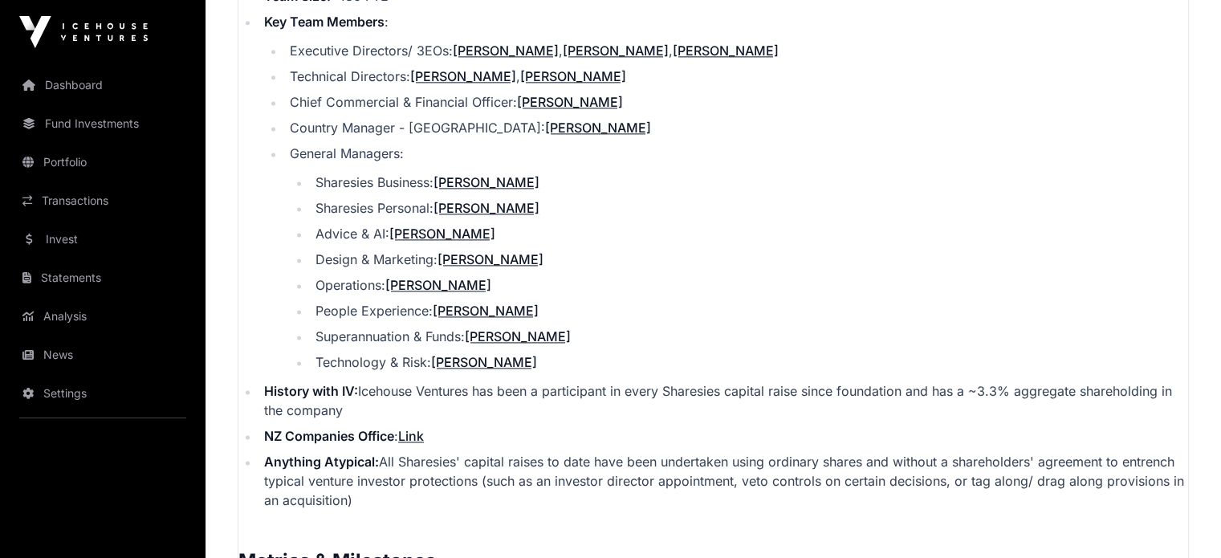
scroll to position [2209, 0]
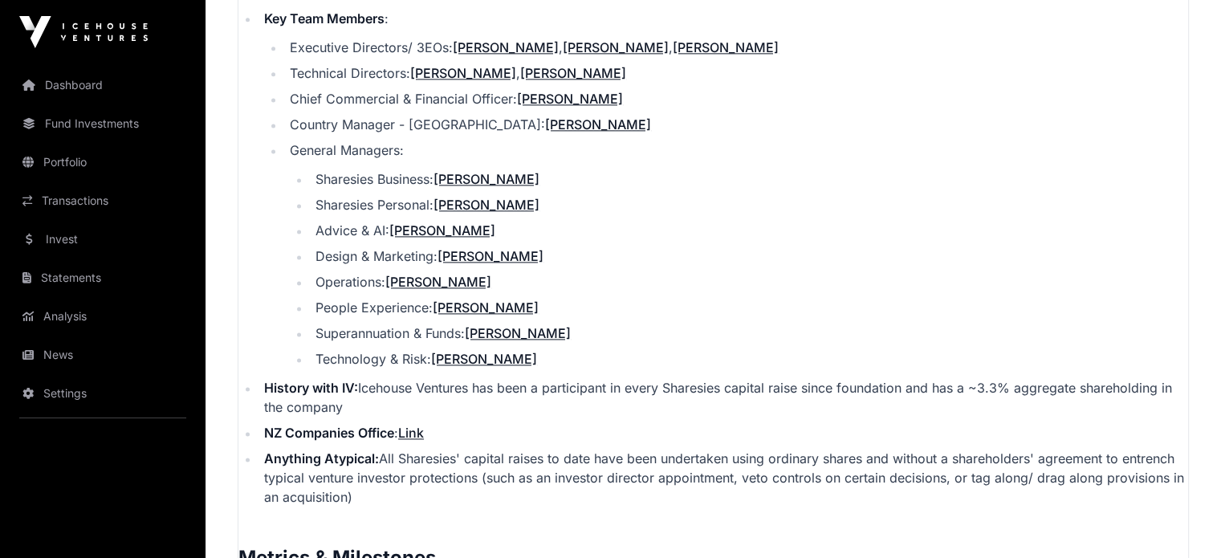
click at [488, 367] on link "[PERSON_NAME]" at bounding box center [484, 359] width 106 height 16
